Goal: Information Seeking & Learning: Learn about a topic

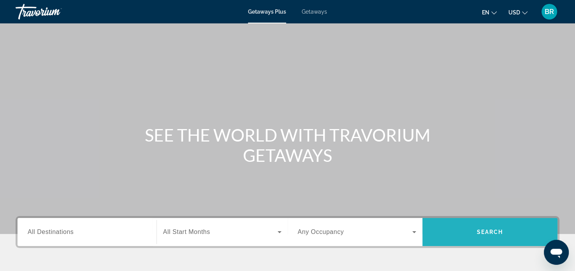
click at [483, 236] on span "Search widget" at bounding box center [489, 231] width 135 height 19
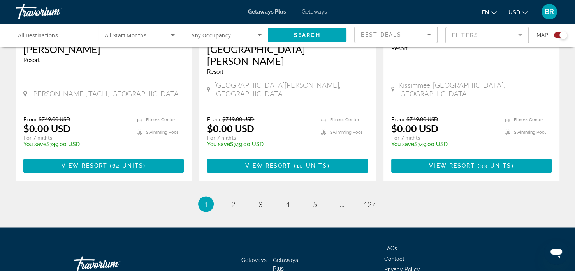
scroll to position [1262, 0]
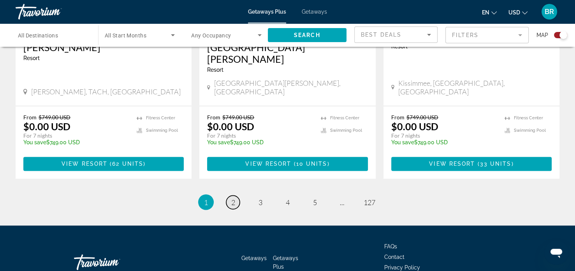
click at [230, 195] on link "page 2" at bounding box center [233, 202] width 14 height 14
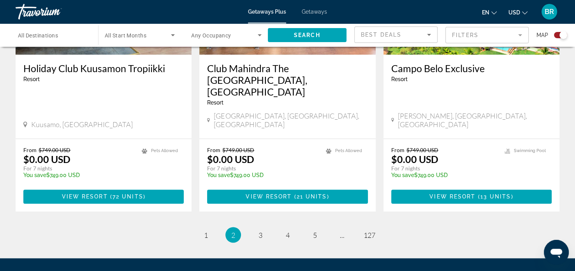
scroll to position [1210, 0]
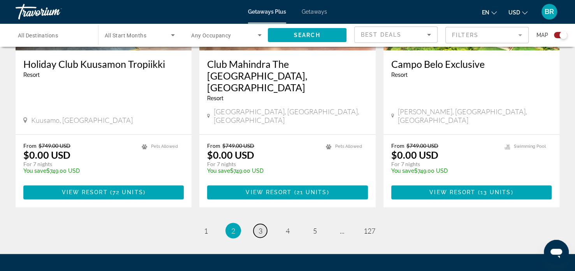
click at [264, 223] on link "page 3" at bounding box center [260, 230] width 14 height 14
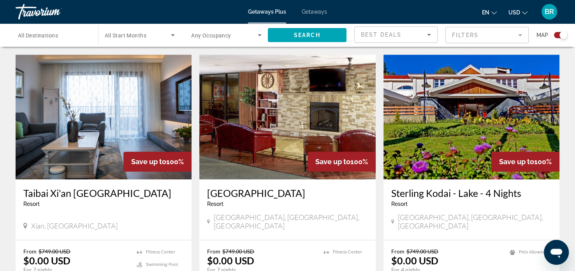
scroll to position [836, 0]
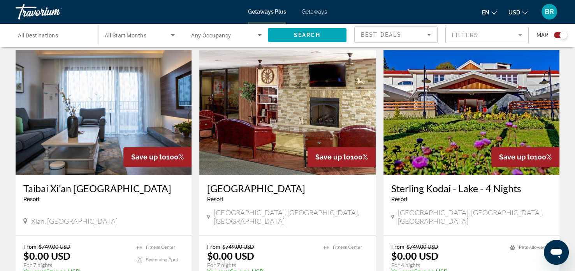
click at [307, 115] on img "Main content" at bounding box center [287, 112] width 176 height 125
